Goal: Transaction & Acquisition: Purchase product/service

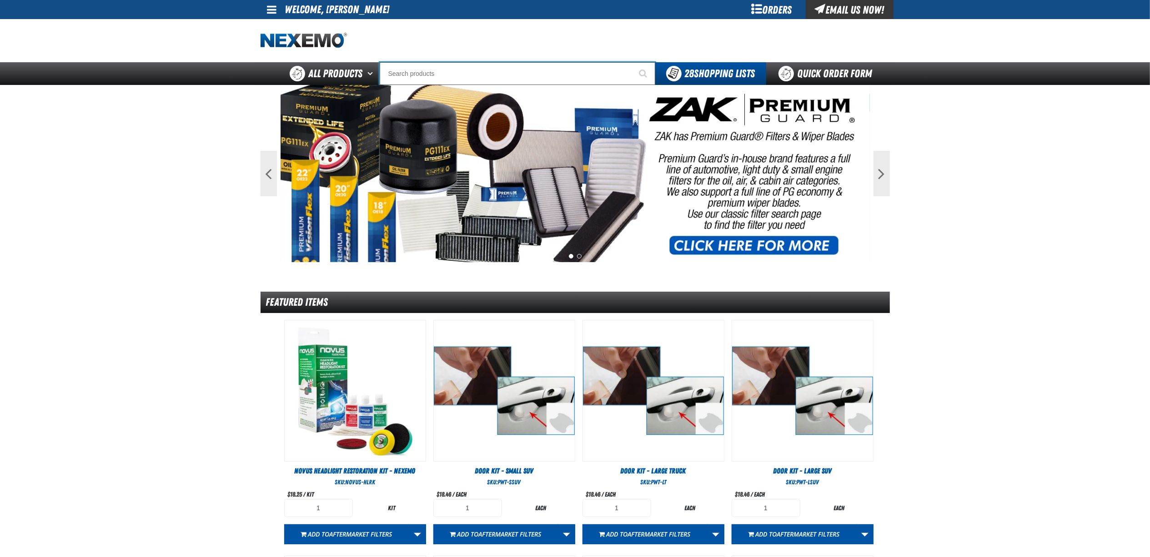
click at [498, 75] on input "Search" at bounding box center [518, 73] width 276 height 23
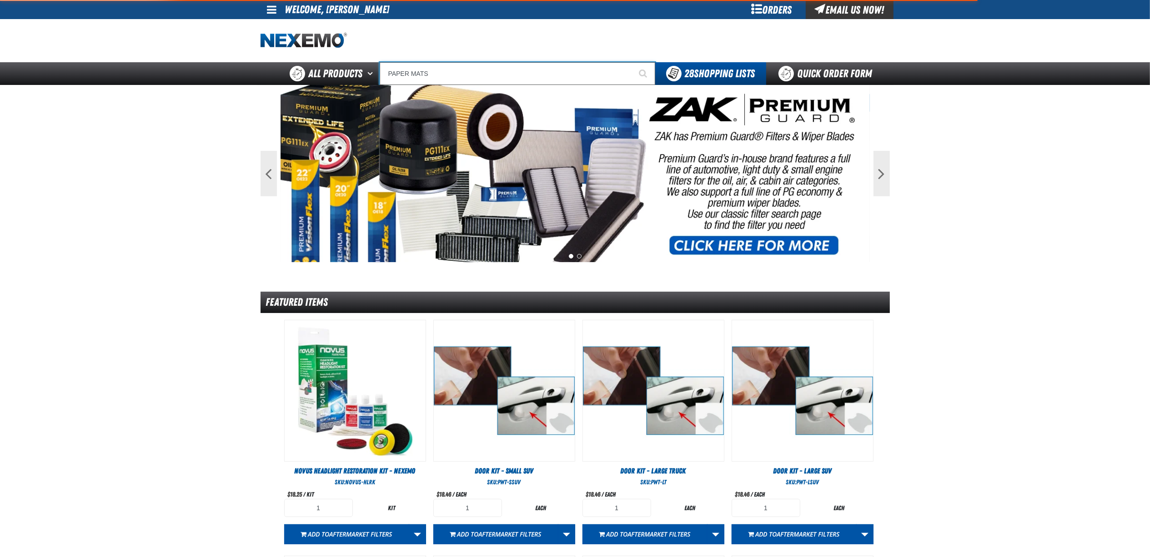
type input "PAPER MATS"
click at [633, 62] on button "Start Searching" at bounding box center [644, 73] width 23 height 23
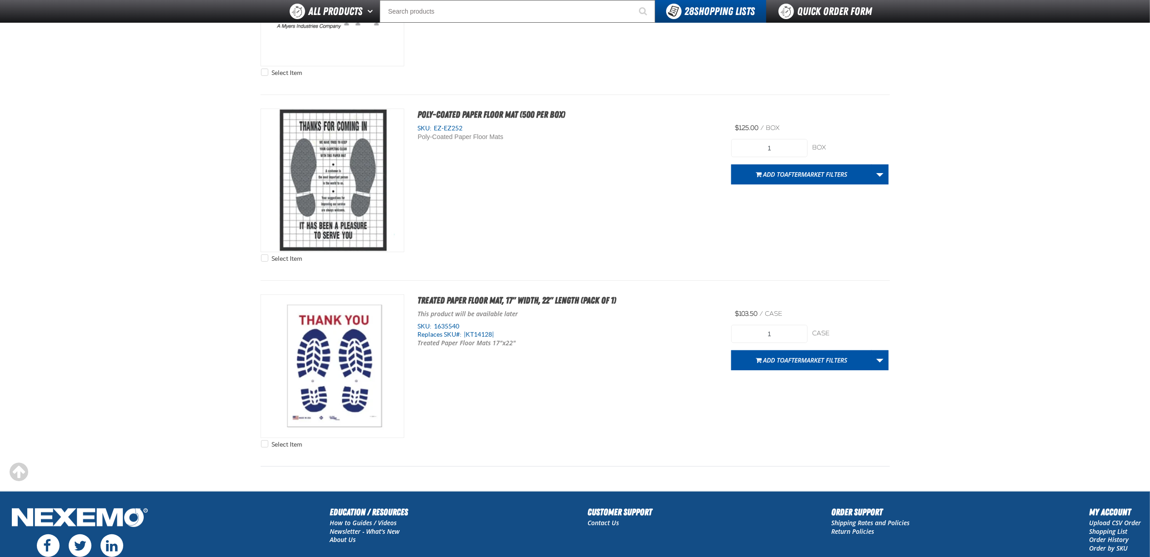
scroll to position [182, 0]
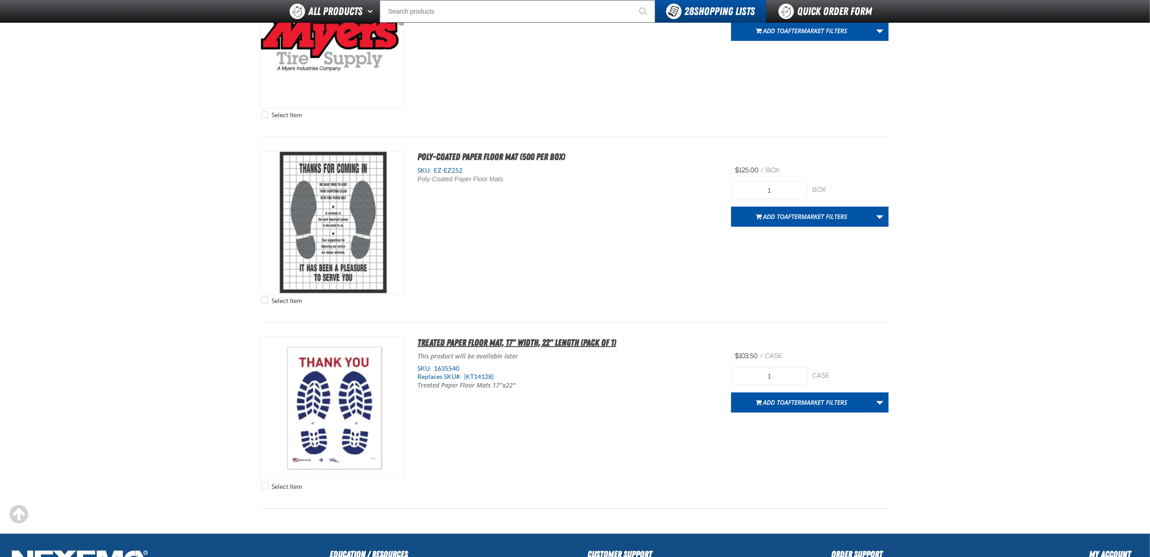
click at [547, 346] on span "Treated Paper Floor Mat, 17" Width, 22" Length (Pack of 1)" at bounding box center [517, 342] width 199 height 11
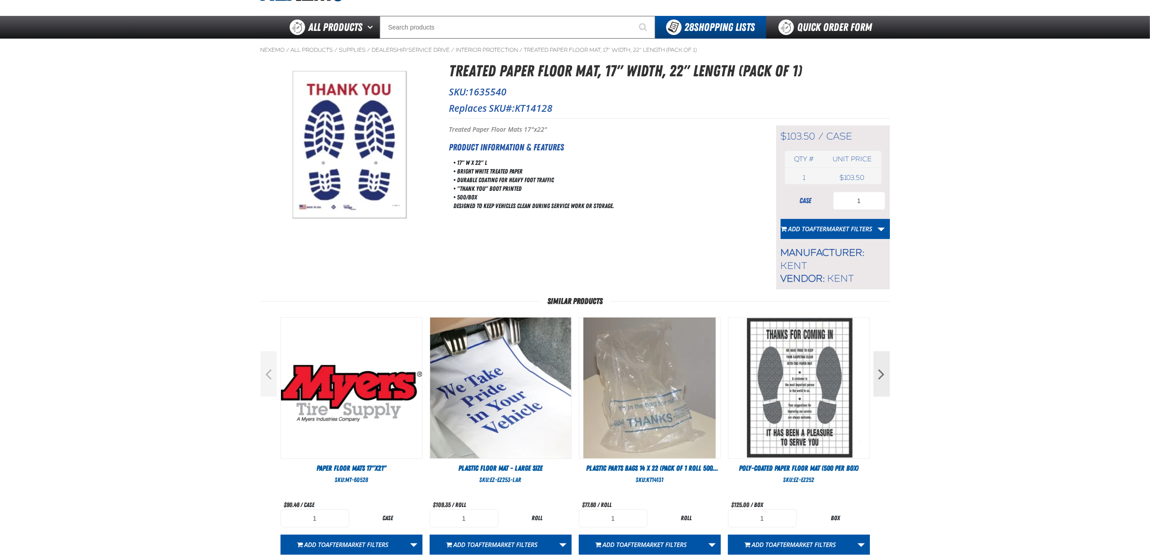
scroll to position [60, 0]
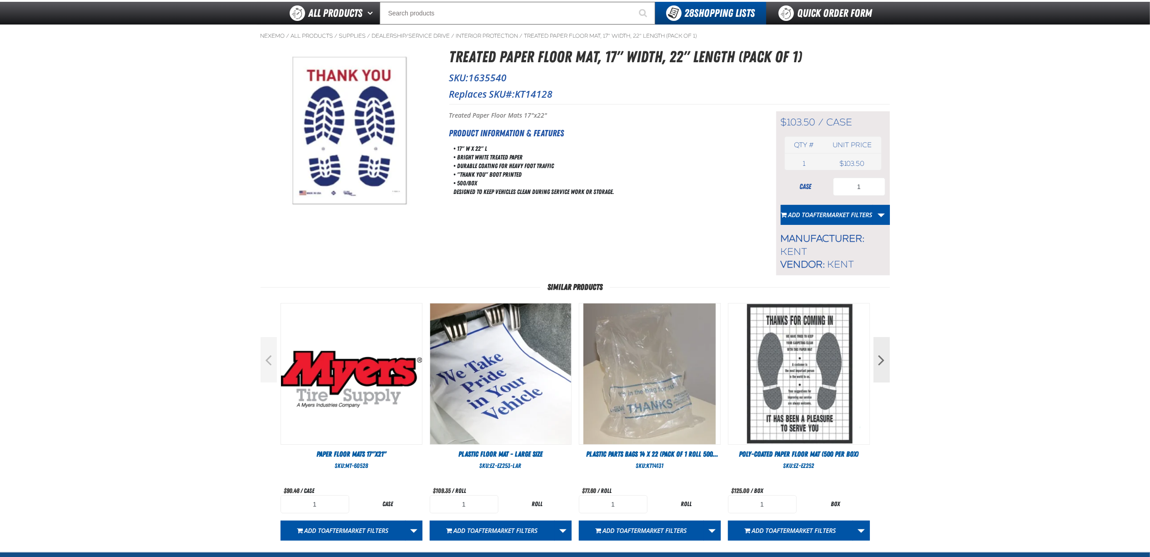
click at [616, 230] on div "Short Description: Treated Paper Floor Mats 17"x22" Product Information & Featu…" at bounding box center [601, 193] width 304 height 164
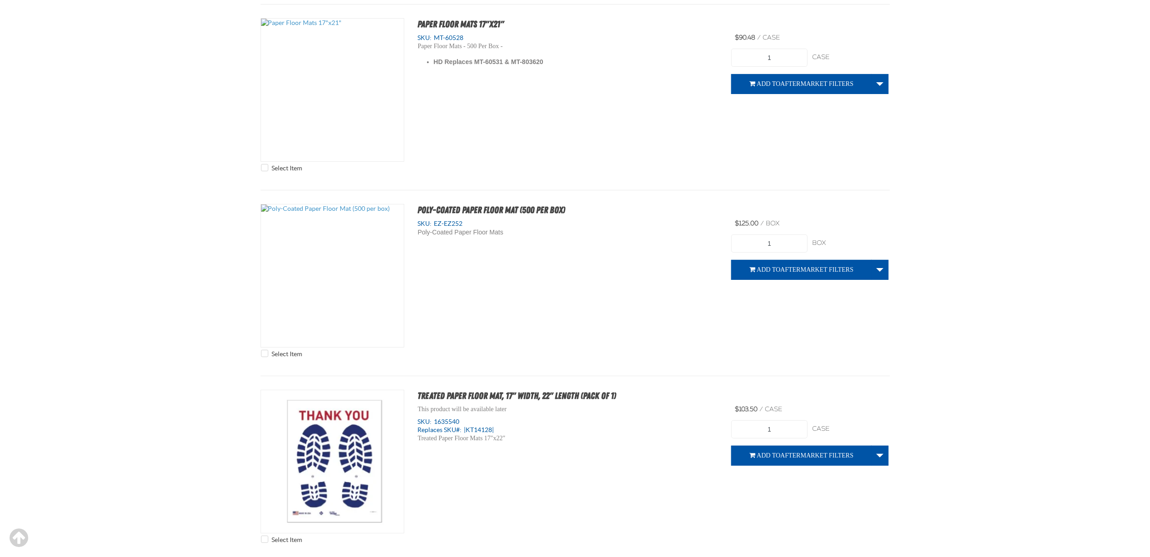
scroll to position [121, 0]
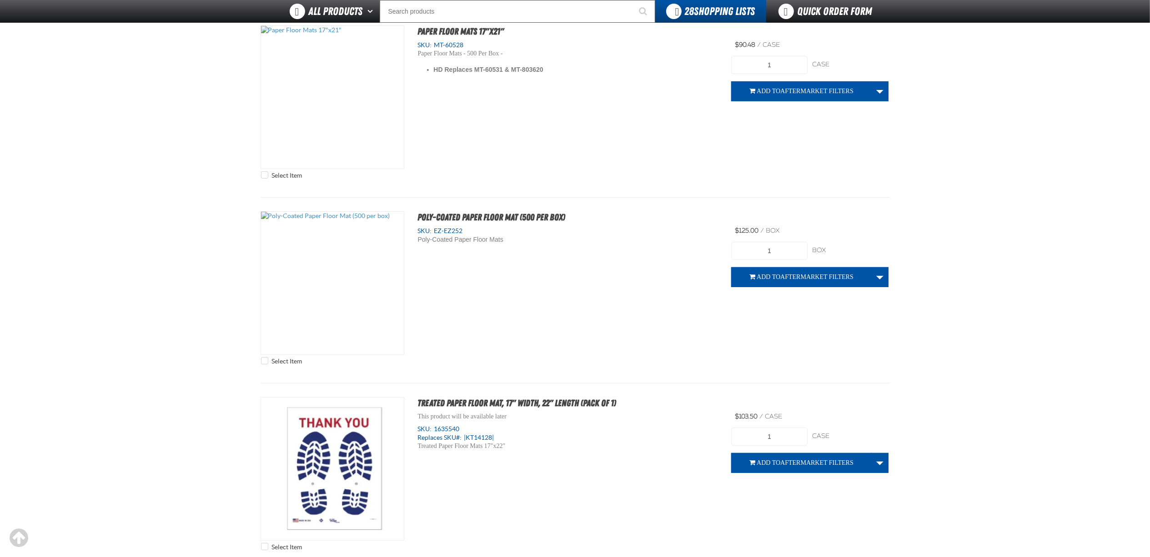
click at [587, 304] on div "Select Item Poly-Coated Paper Floor Mat (500 per box) SKU: EZ-EZ252 Poly-Coated…" at bounding box center [575, 290] width 629 height 158
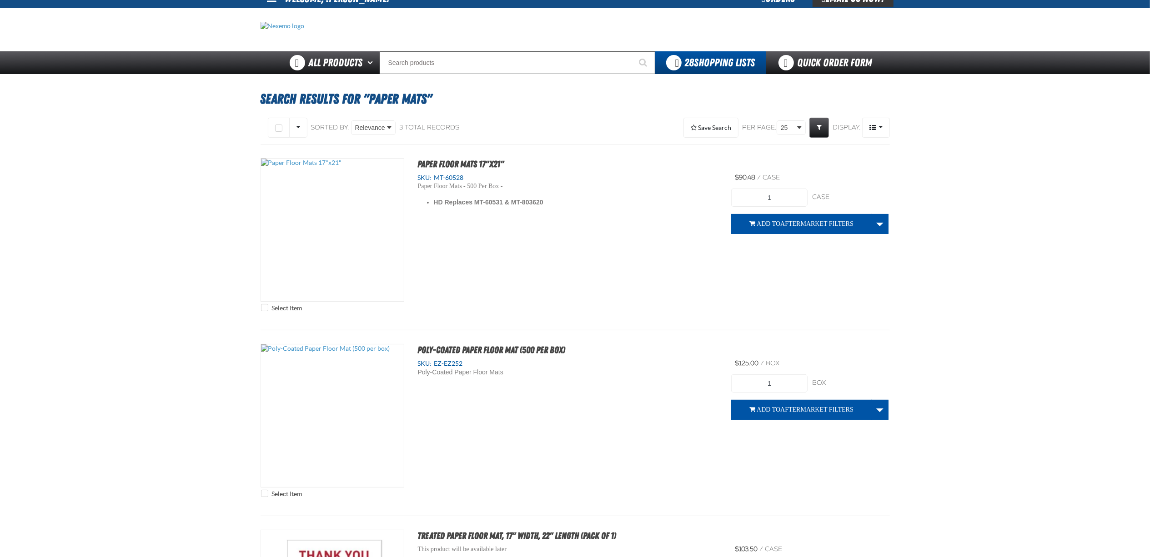
scroll to position [0, 0]
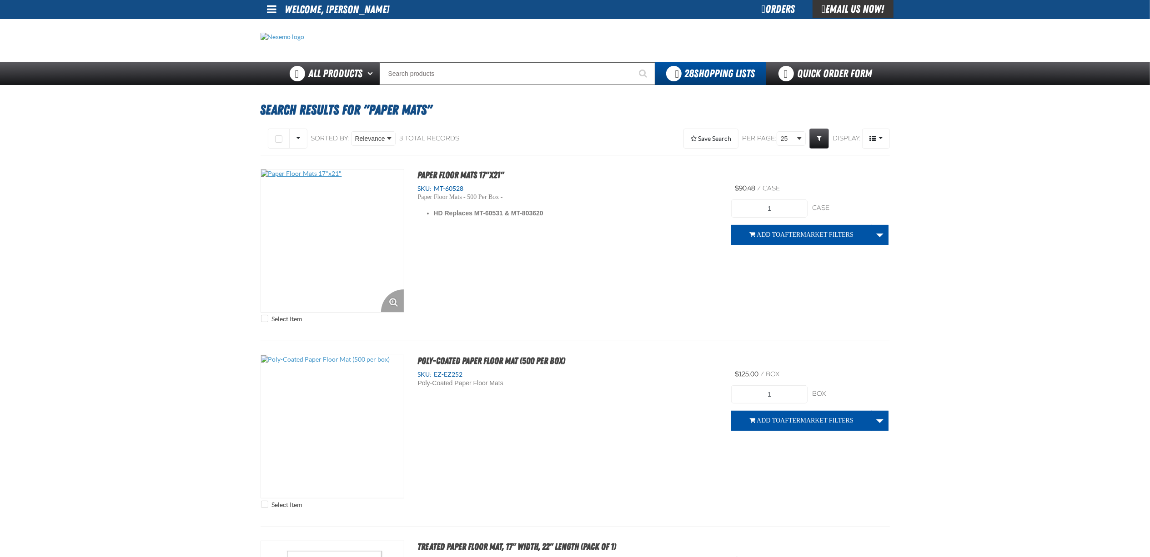
click at [335, 249] on img at bounding box center [332, 241] width 143 height 143
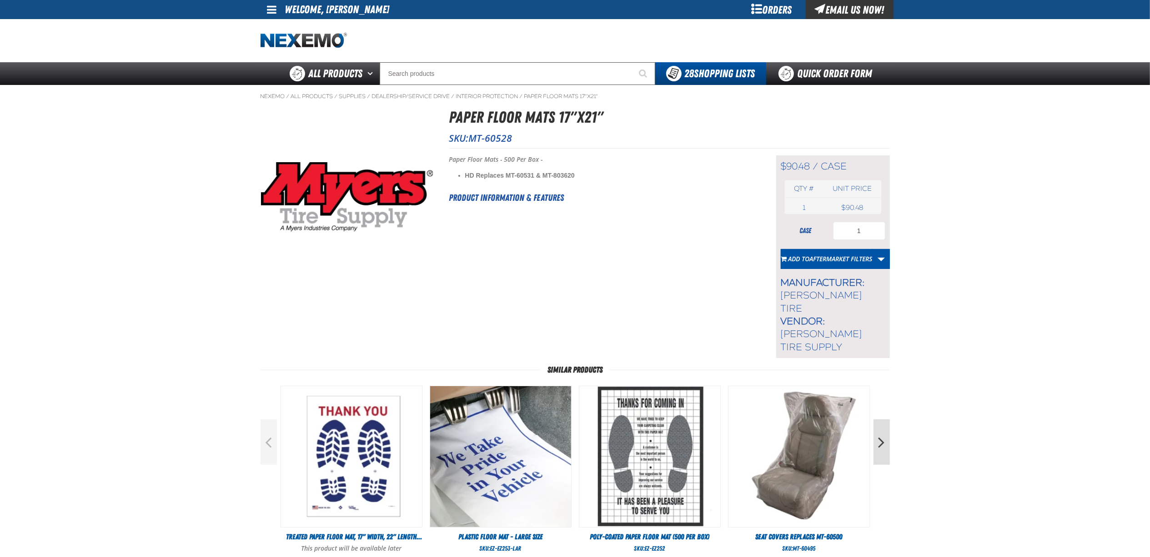
click at [889, 427] on div "Nexemo / All Products / Supplies" at bounding box center [575, 366] width 637 height 562
click at [889, 427] on button "Next" at bounding box center [882, 442] width 16 height 45
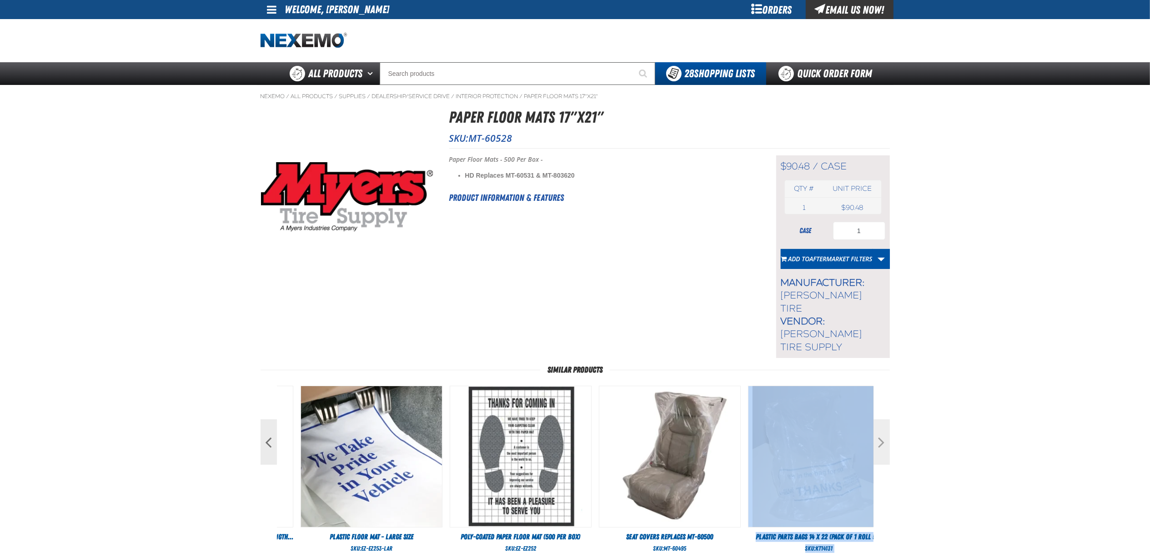
drag, startPoint x: 889, startPoint y: 427, endPoint x: 883, endPoint y: 430, distance: 7.3
click at [883, 430] on button "Next" at bounding box center [882, 442] width 16 height 45
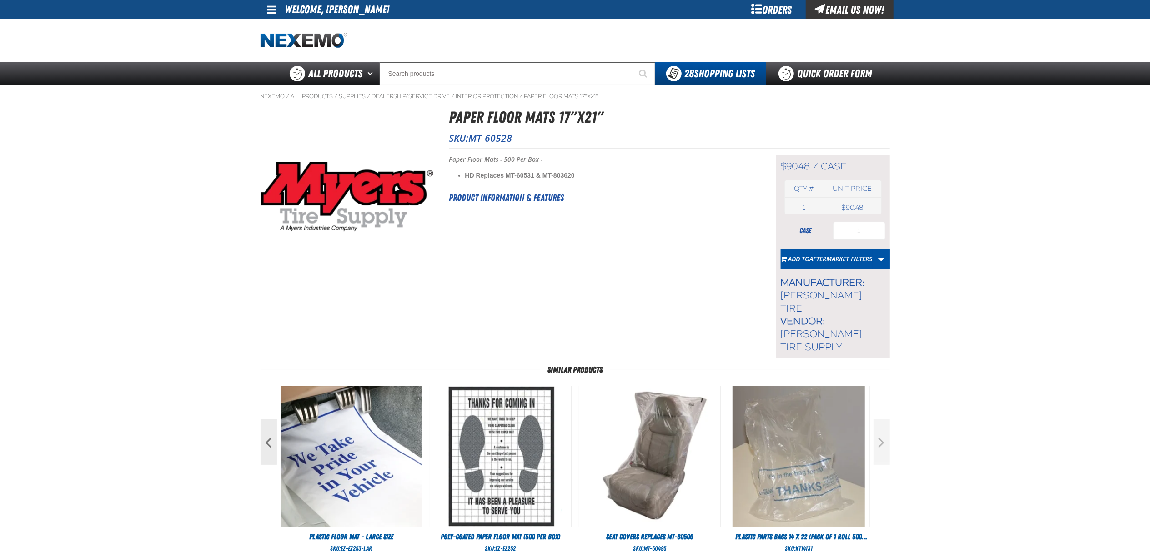
click at [1063, 439] on main "Nexemo / All Products / Supplies /" at bounding box center [575, 366] width 1150 height 562
click at [879, 442] on button "Next" at bounding box center [882, 442] width 16 height 45
click at [883, 431] on button "Next" at bounding box center [882, 442] width 16 height 45
click at [271, 429] on button "Previous" at bounding box center [269, 442] width 16 height 45
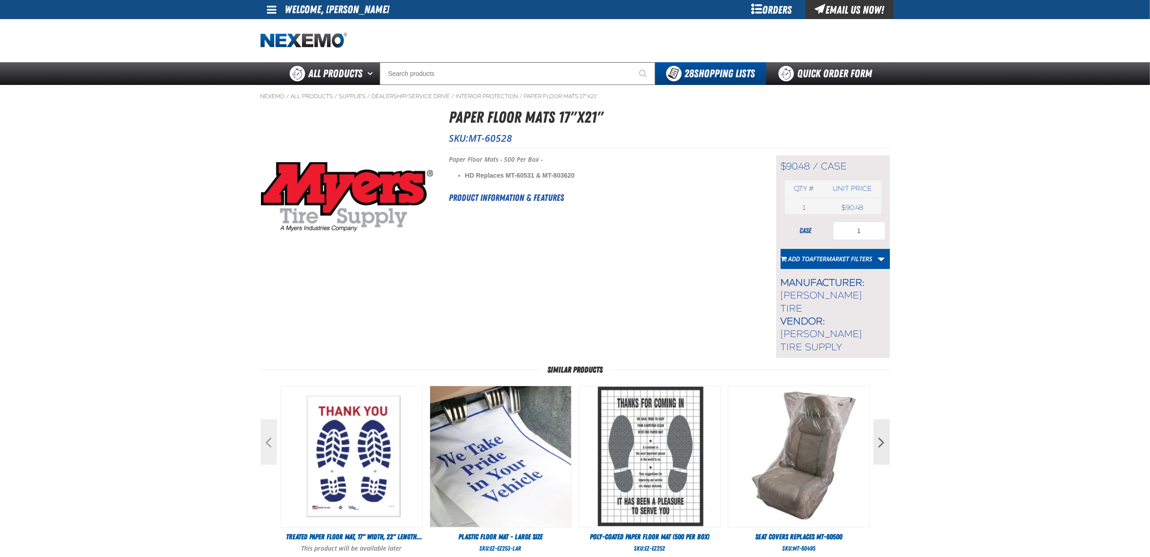
click at [269, 428] on button "Previous" at bounding box center [269, 442] width 16 height 45
click at [780, 11] on div "Orders" at bounding box center [772, 9] width 68 height 19
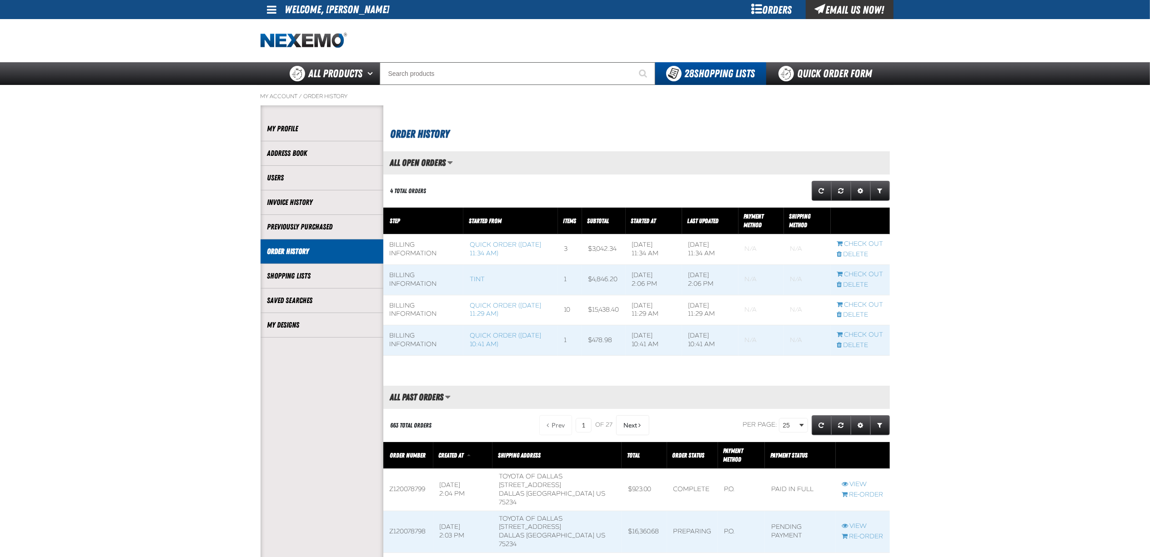
scroll to position [0, 0]
